Goal: Transaction & Acquisition: Purchase product/service

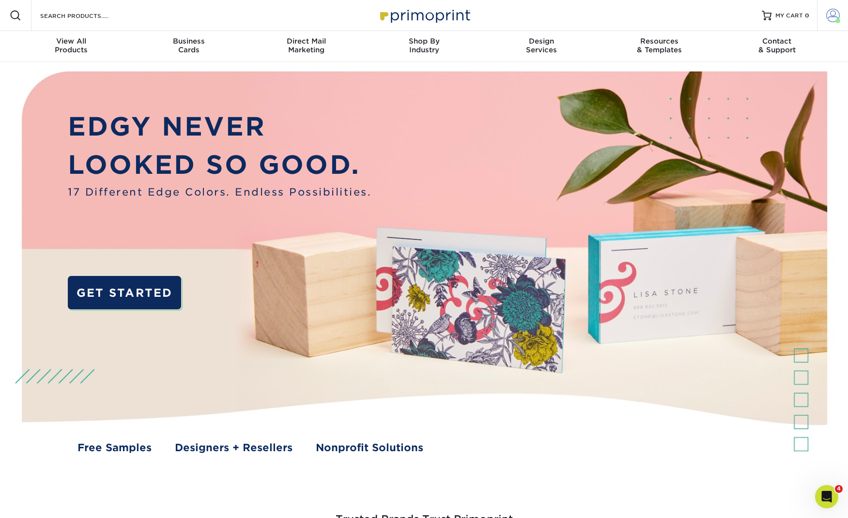
click at [820, 14] on link "Account" at bounding box center [832, 15] width 31 height 31
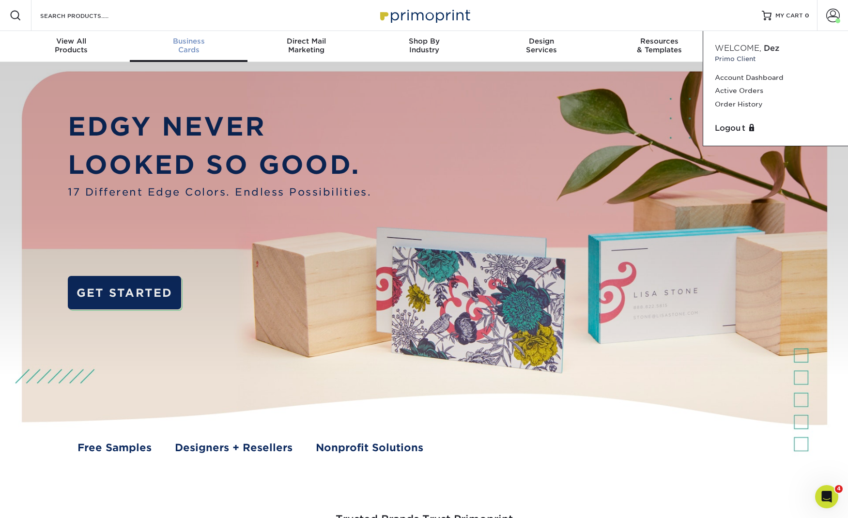
click at [178, 44] on span "Business" at bounding box center [189, 41] width 118 height 9
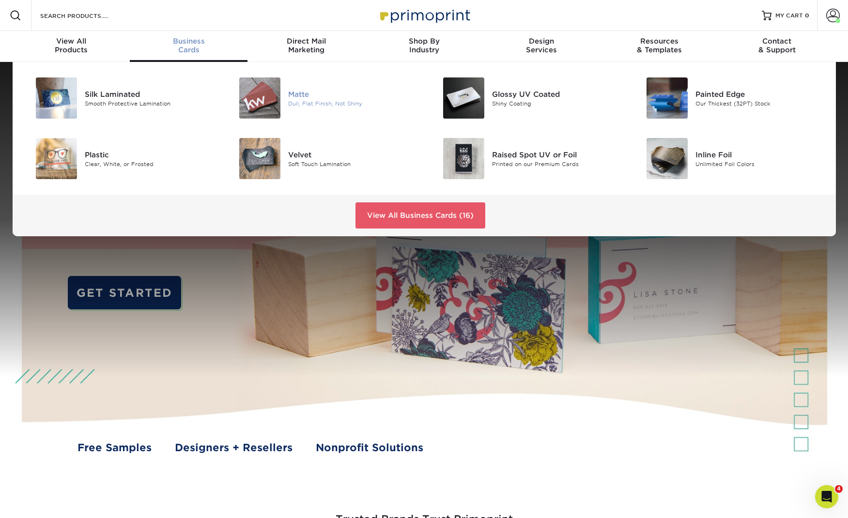
click at [301, 98] on div "Matte" at bounding box center [352, 94] width 128 height 11
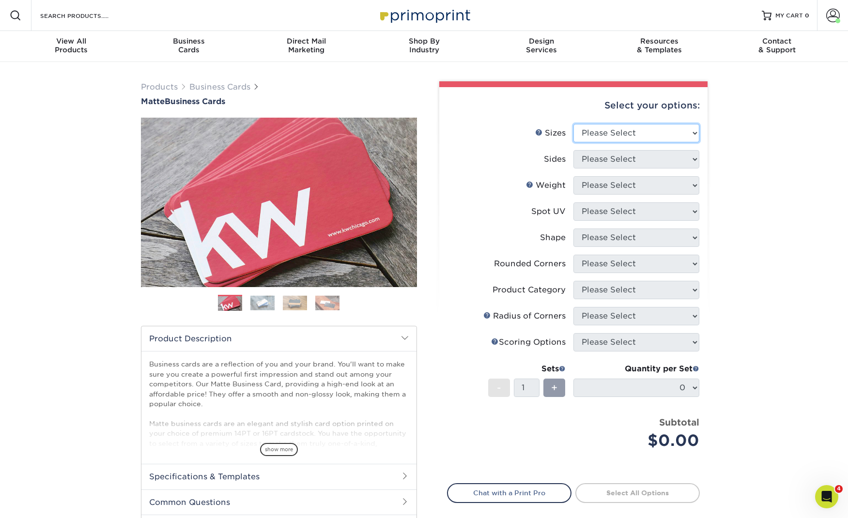
select select "2.00x3.50"
select select "13abbda7-1d64-4f25-8bb2-c179b224825d"
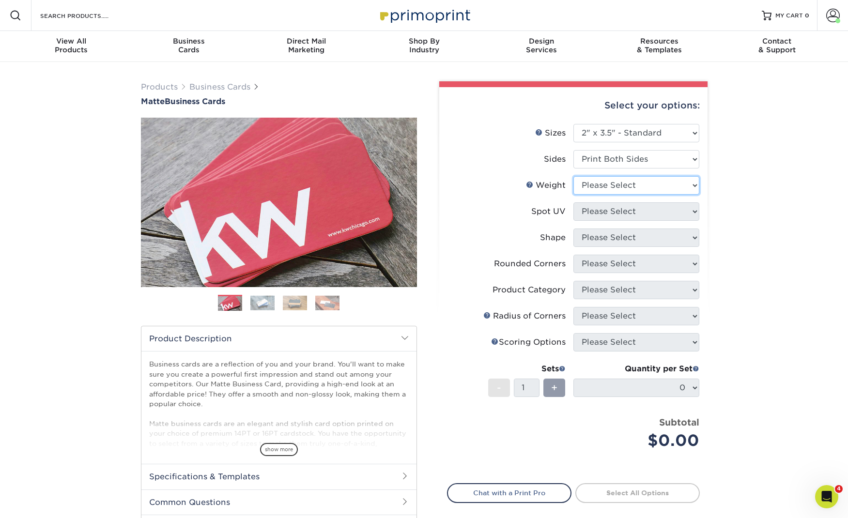
select select "14PT"
select select "121bb7b5-3b4d-429f-bd8d-bbf80e953313"
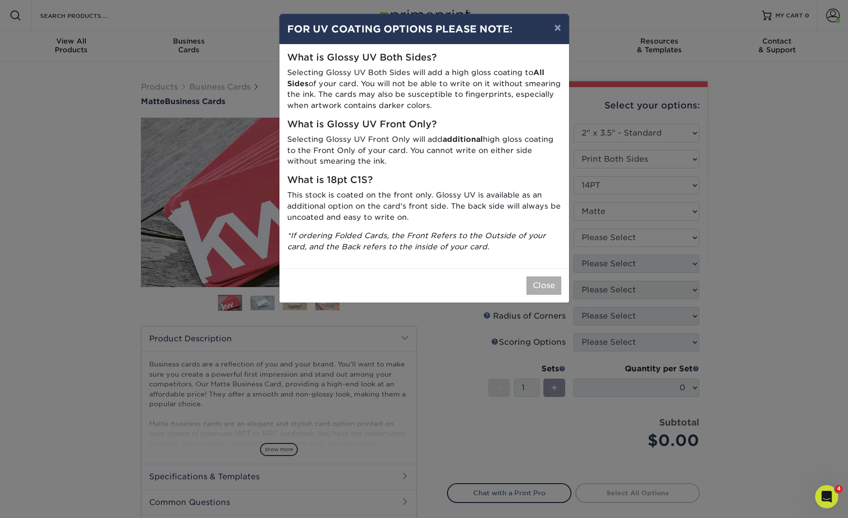
click at [545, 277] on button "Close" at bounding box center [543, 286] width 35 height 18
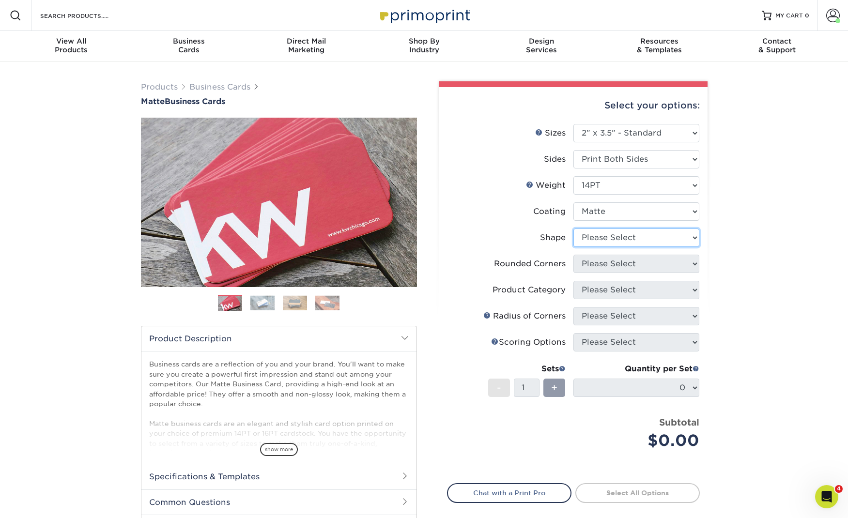
select select "standard"
select select "0"
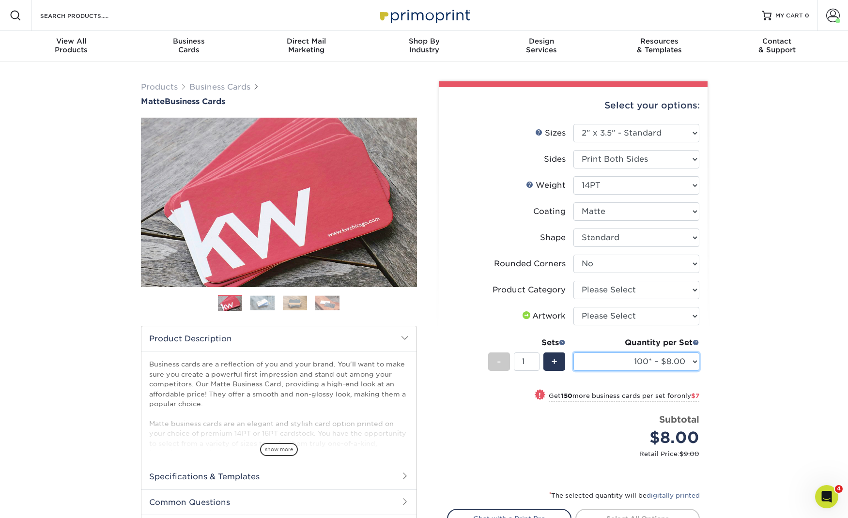
select select "250* – $15.00"
select select "3b5148f1-0588-4f88-a218-97bcfdce65c1"
select select "upload"
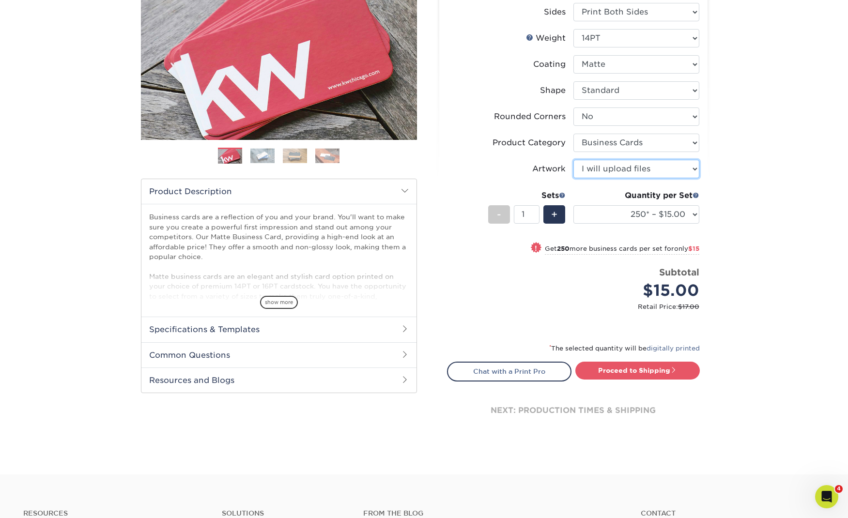
scroll to position [148, 0]
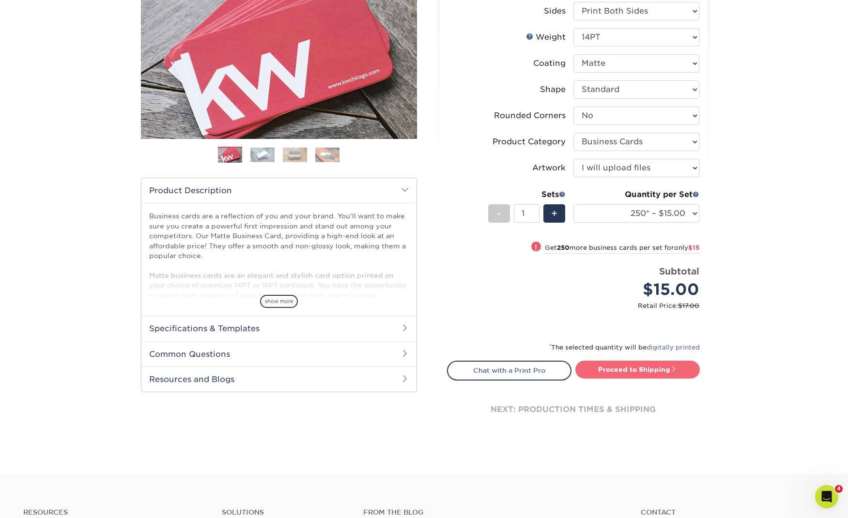
click at [662, 370] on link "Proceed to Shipping" at bounding box center [637, 369] width 124 height 17
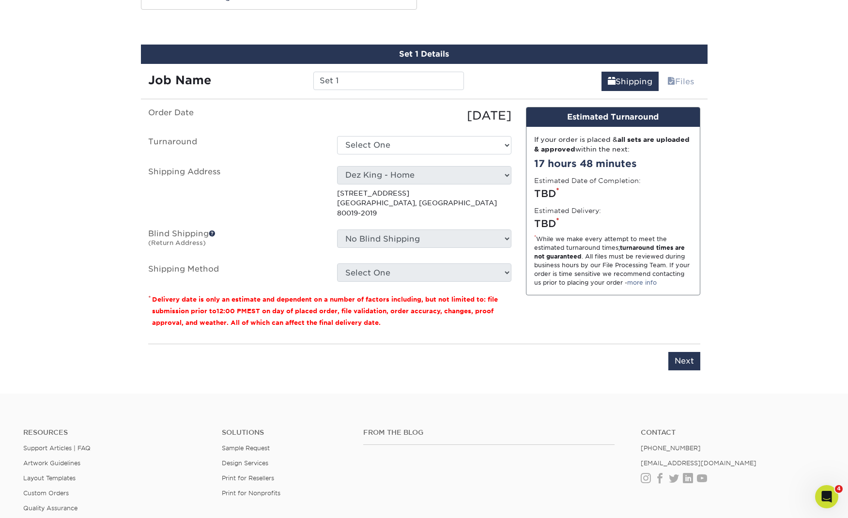
scroll to position [535, 0]
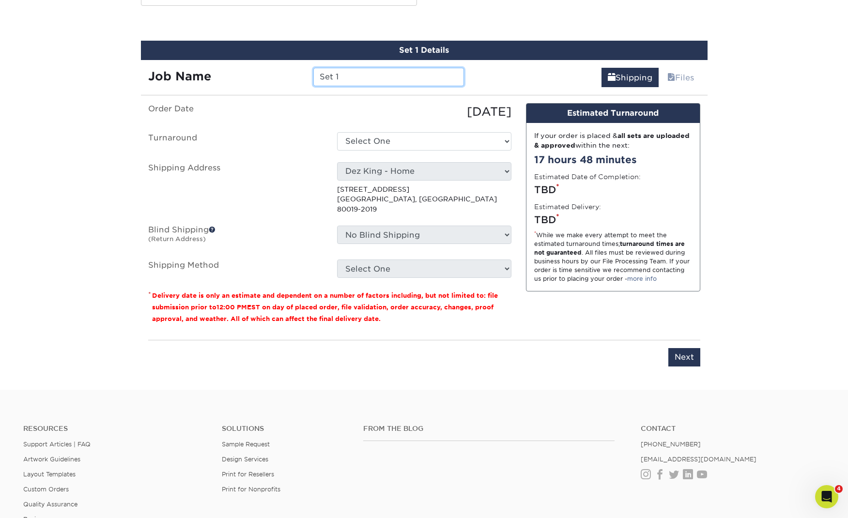
drag, startPoint x: 367, startPoint y: 76, endPoint x: 282, endPoint y: 77, distance: 84.7
click at [282, 77] on div "Job Name Set 1" at bounding box center [306, 77] width 331 height 18
click at [321, 77] on input "Allen Goodroad" at bounding box center [388, 77] width 151 height 18
type input "Business Cards - Allen Goodroad"
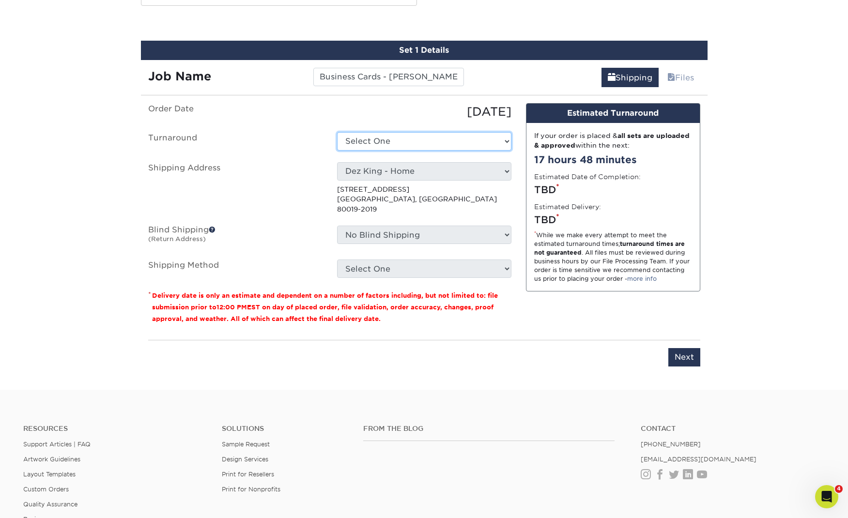
select select "56f96fba-ecd4-4e1b-a4a4-6bff8fef1ff9"
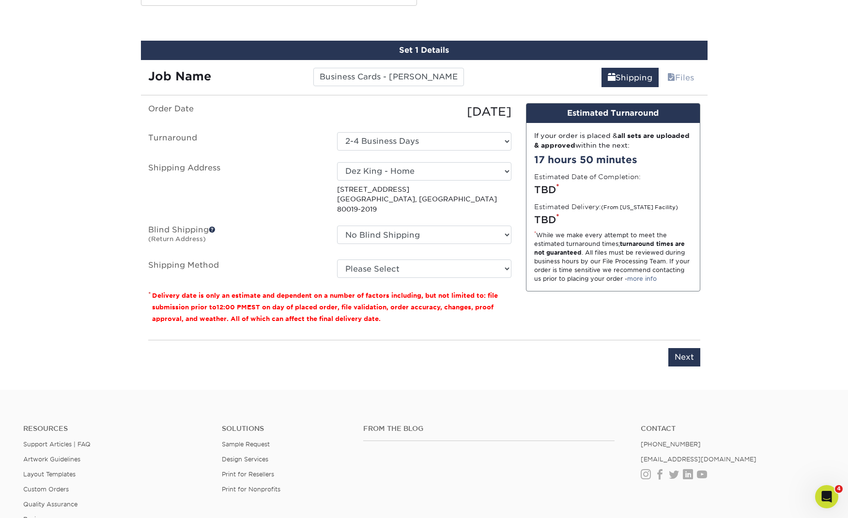
click at [444, 268] on fieldset "Order Date 09/26/2025 Turnaround Select One 2-4 Business Days 2 Day Next Busine…" at bounding box center [329, 196] width 363 height 186
select select "246603"
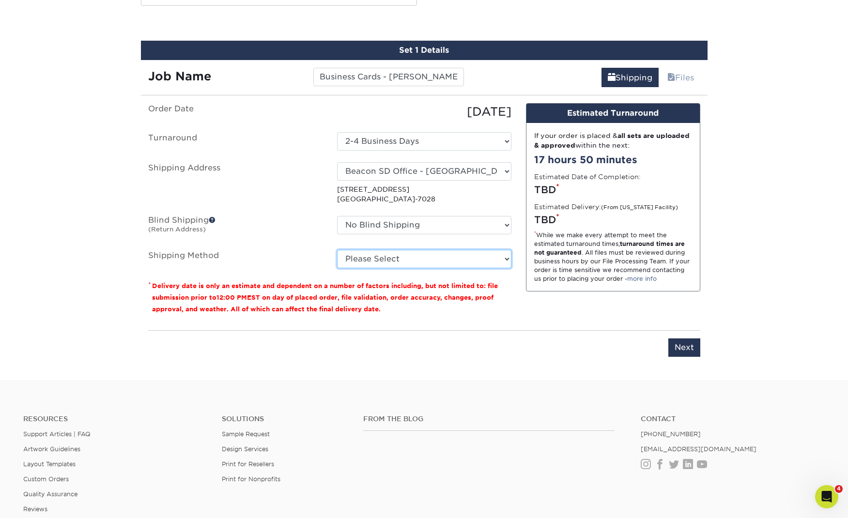
select select "03"
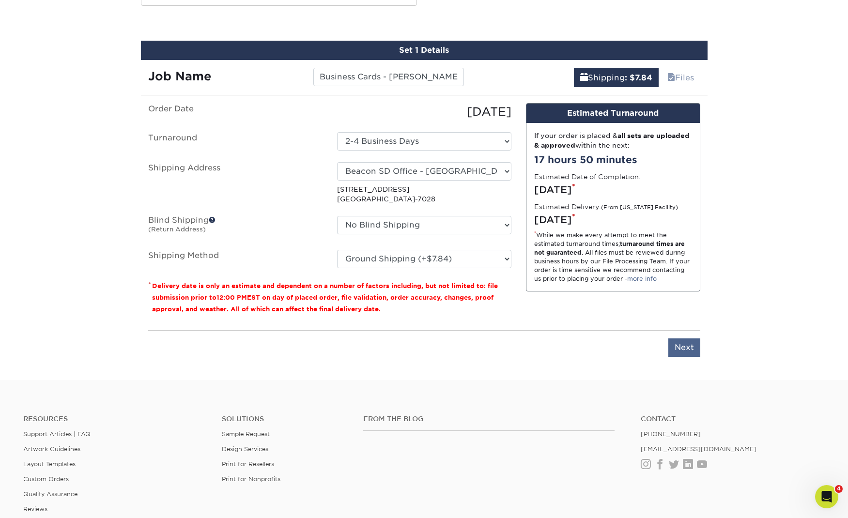
click at [691, 343] on input "Next" at bounding box center [684, 347] width 32 height 18
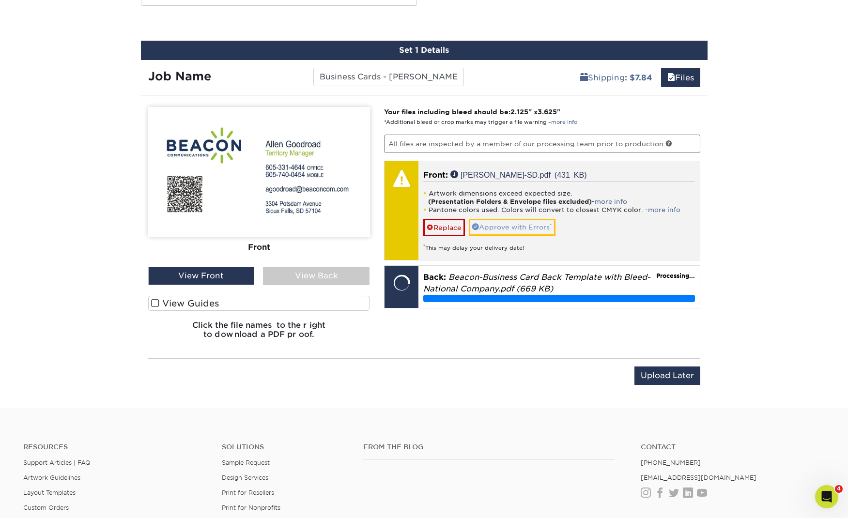
click at [532, 224] on link "Approve with Errors *" at bounding box center [512, 227] width 87 height 16
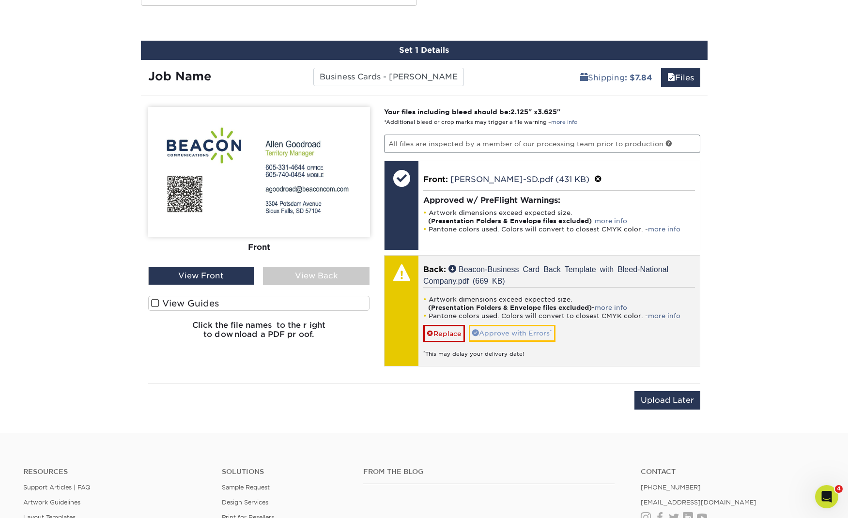
click at [512, 337] on link "Approve with Errors *" at bounding box center [512, 333] width 87 height 16
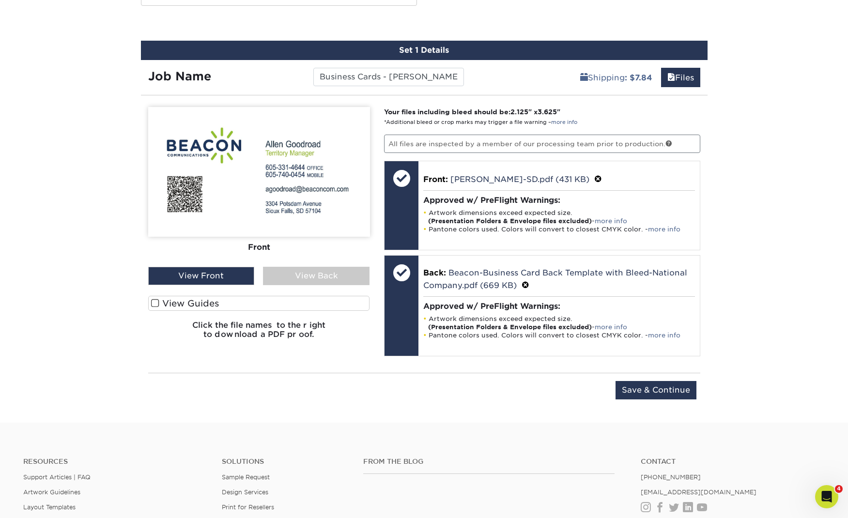
click at [336, 280] on div "View Back" at bounding box center [316, 276] width 107 height 18
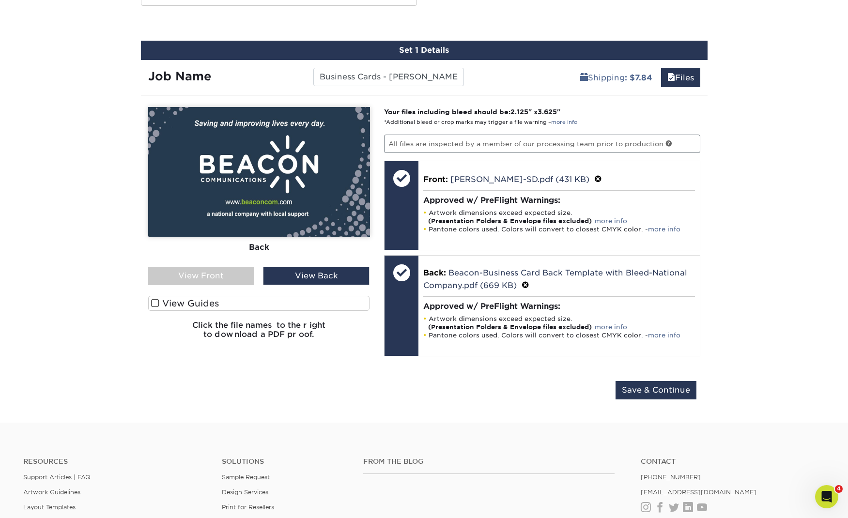
click at [214, 279] on div "View Front" at bounding box center [201, 276] width 107 height 18
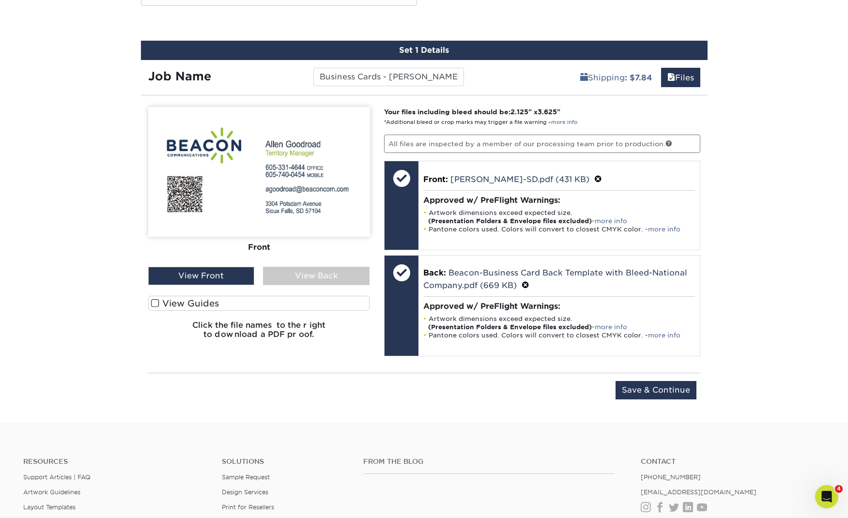
click at [333, 279] on div "View Back" at bounding box center [316, 276] width 107 height 18
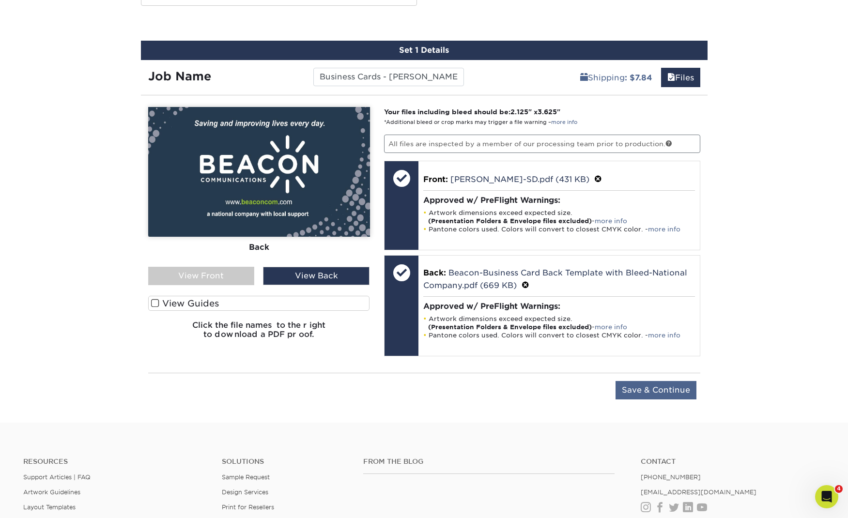
click at [663, 391] on input "Save & Continue" at bounding box center [655, 390] width 81 height 18
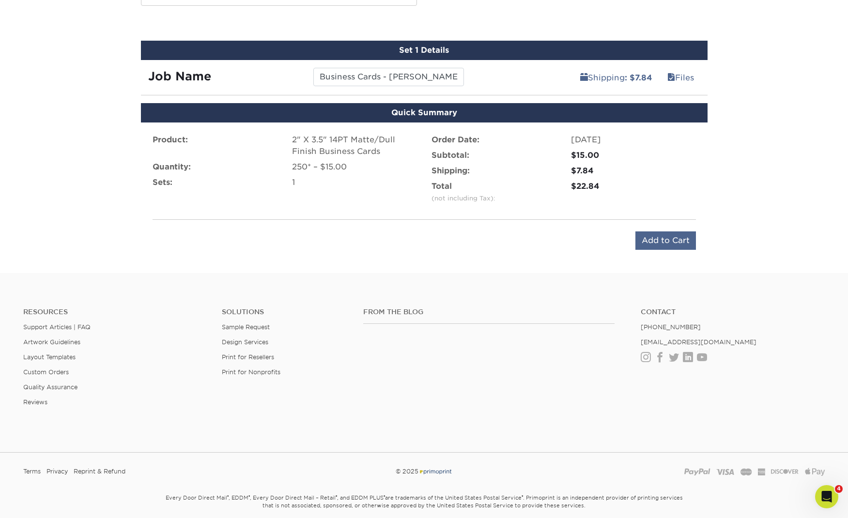
click at [660, 244] on input "Add to Cart" at bounding box center [665, 240] width 61 height 18
